Goal: Transaction & Acquisition: Book appointment/travel/reservation

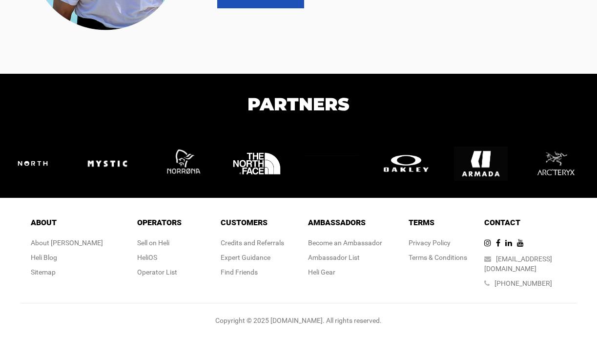
scroll to position [2084, 0]
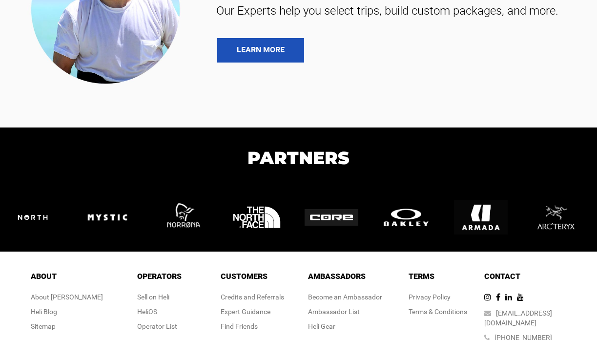
click at [549, 201] on img at bounding box center [561, 218] width 64 height 56
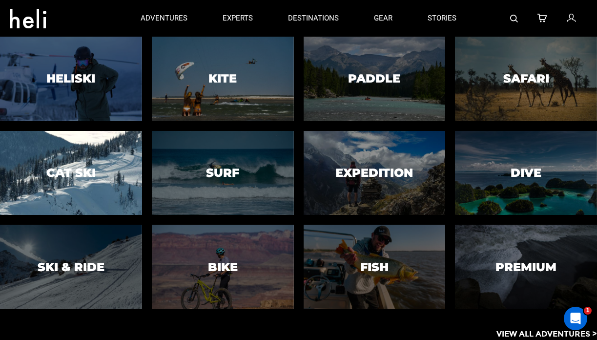
click at [116, 190] on div at bounding box center [71, 173] width 145 height 86
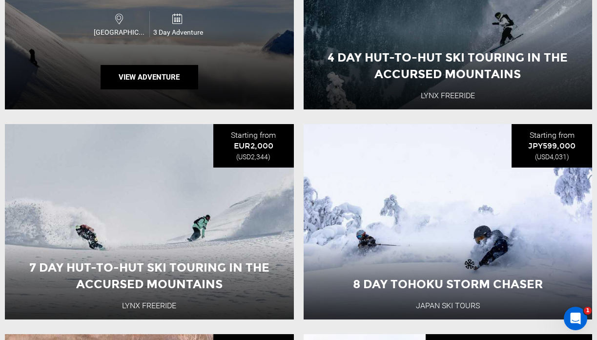
scroll to position [820, 0]
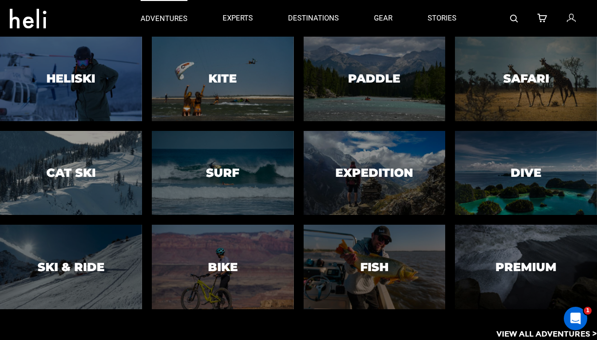
scroll to position [28, 0]
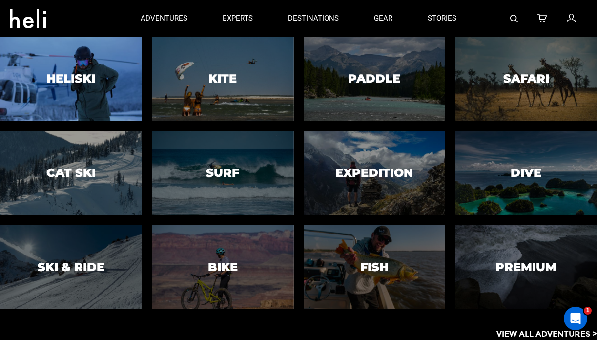
click at [95, 76] on h3 "Heliski" at bounding box center [70, 78] width 49 height 13
